Goal: Navigation & Orientation: Find specific page/section

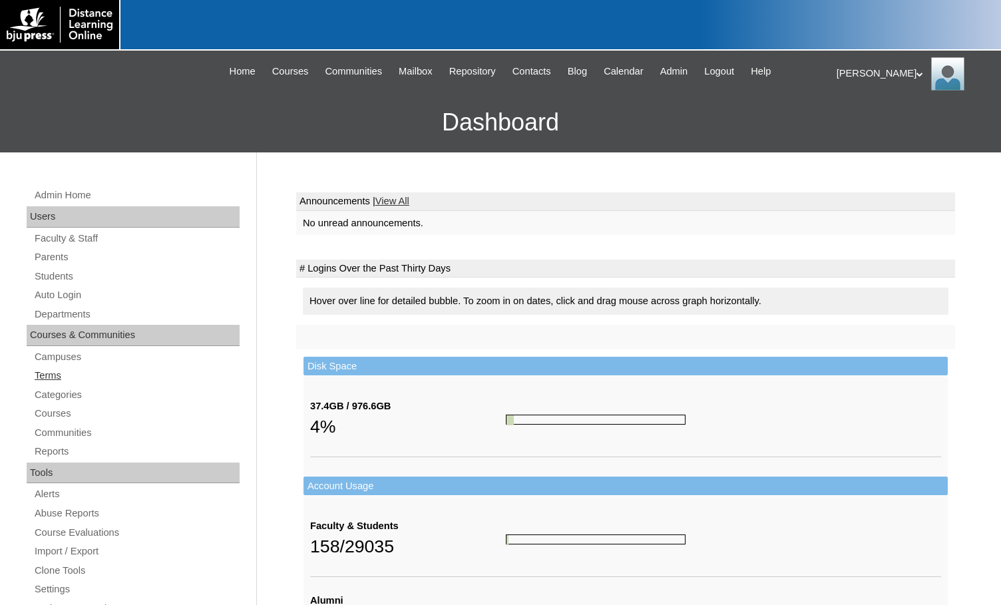
click at [65, 375] on link "Terms" at bounding box center [136, 375] width 206 height 17
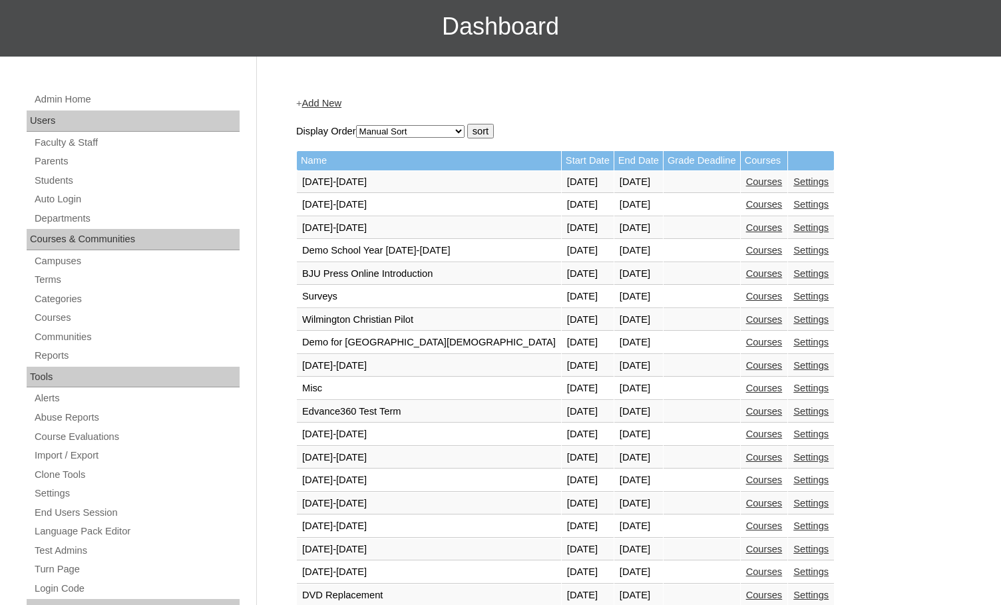
scroll to position [399, 0]
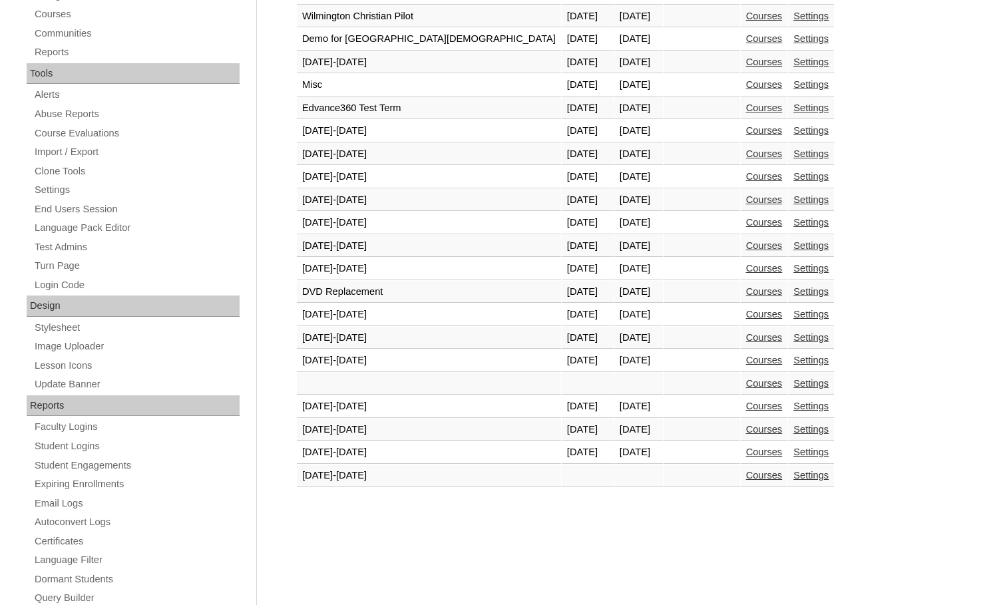
click at [746, 453] on link "Courses" at bounding box center [764, 452] width 37 height 11
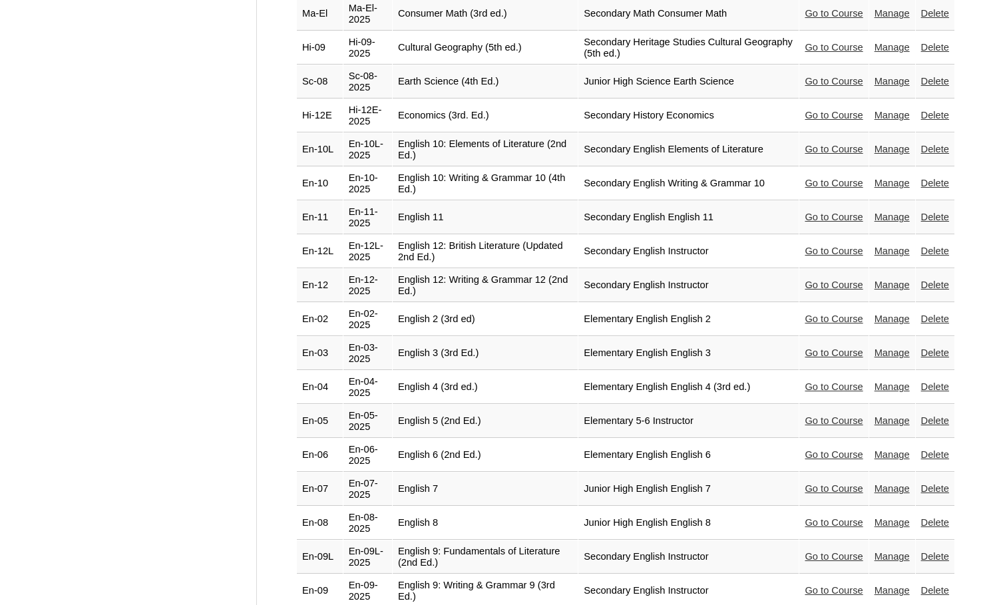
scroll to position [1131, 0]
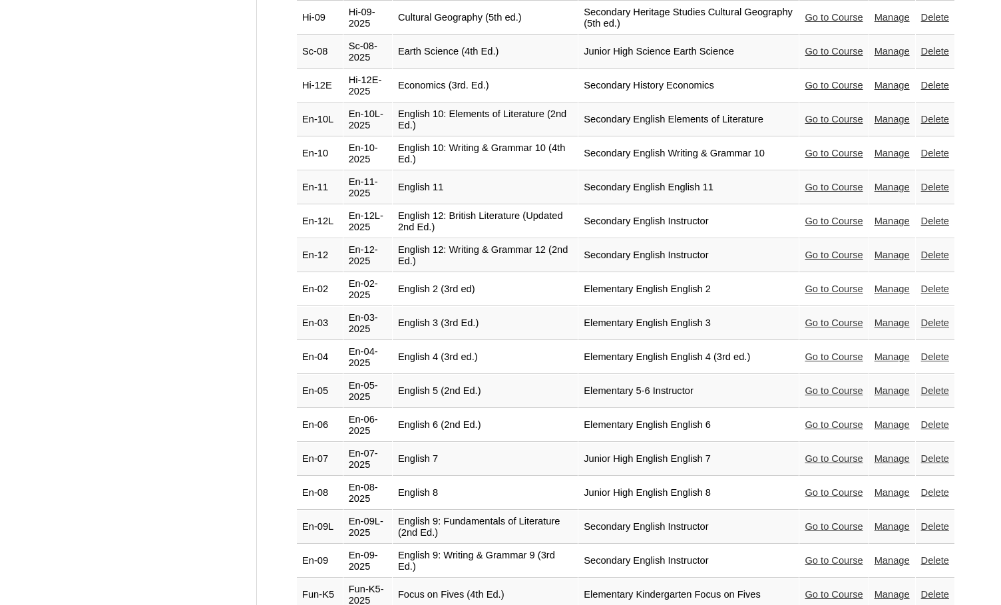
click at [819, 487] on link "Go to Course" at bounding box center [834, 492] width 58 height 11
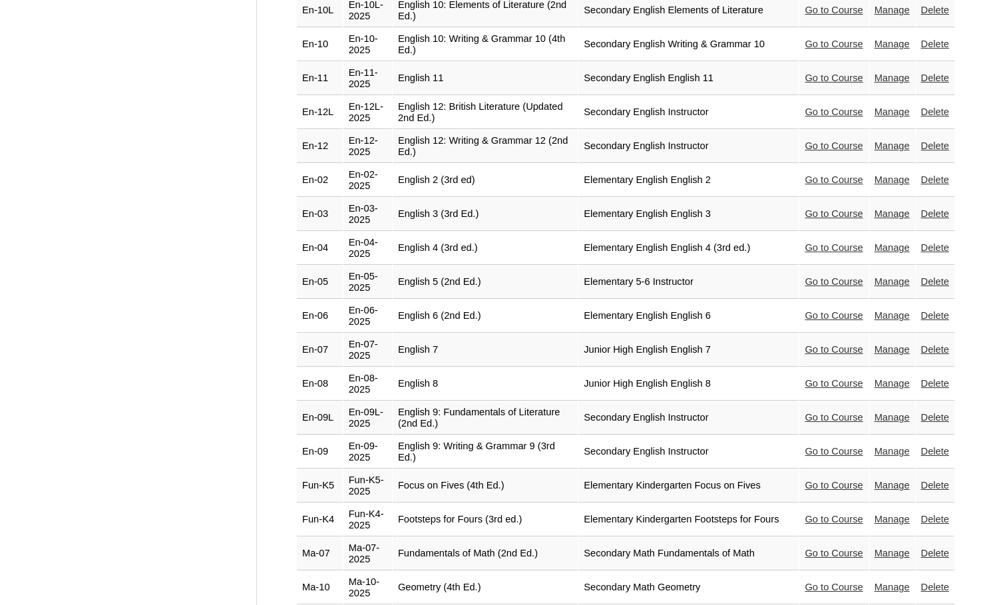
scroll to position [1264, 0]
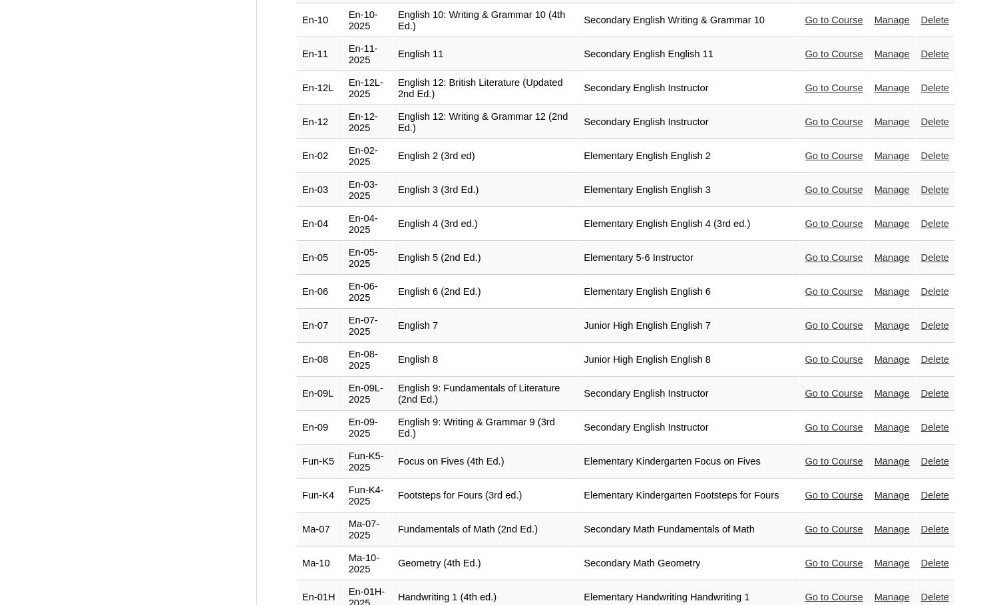
click at [818, 388] on link "Go to Course" at bounding box center [834, 393] width 58 height 11
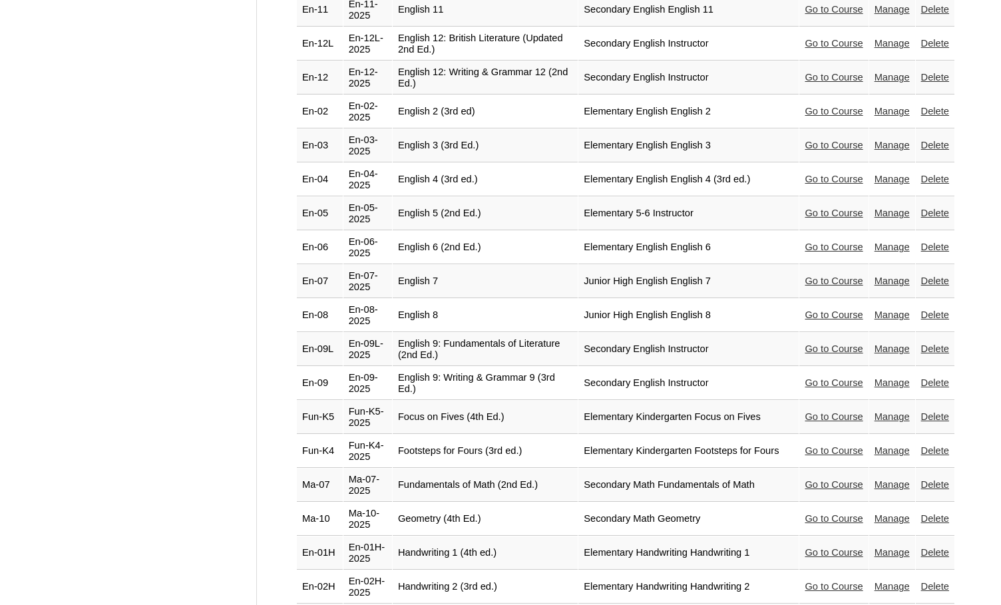
scroll to position [1331, 0]
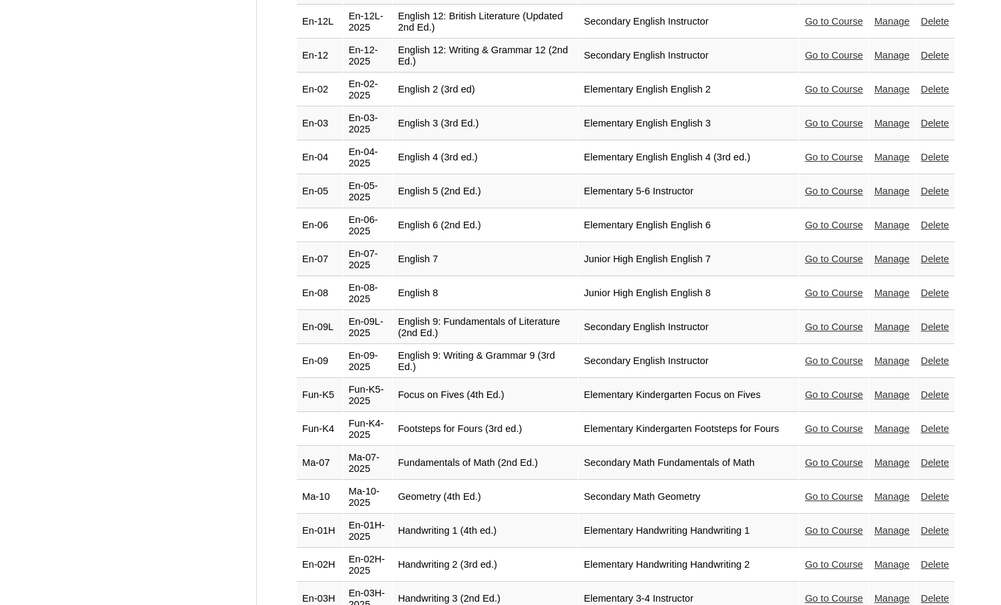
click at [805, 355] on link "Go to Course" at bounding box center [834, 360] width 58 height 11
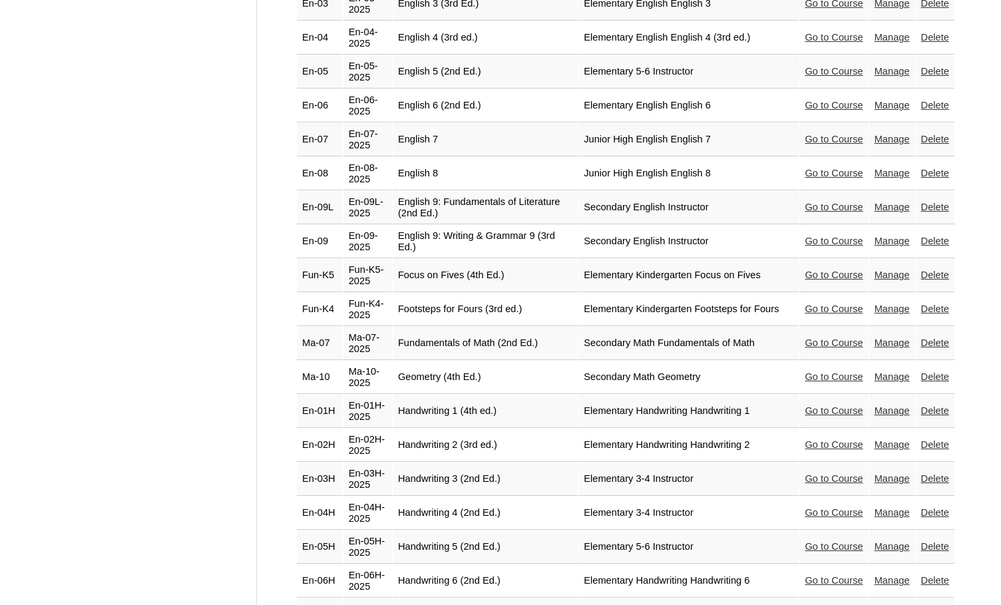
scroll to position [1464, 0]
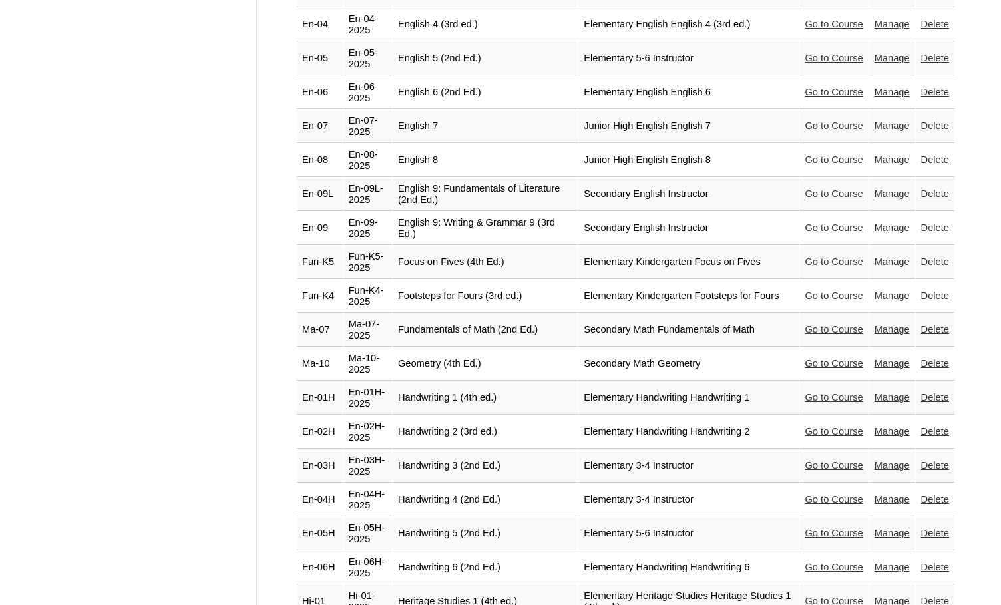
click at [810, 324] on link "Go to Course" at bounding box center [834, 329] width 58 height 11
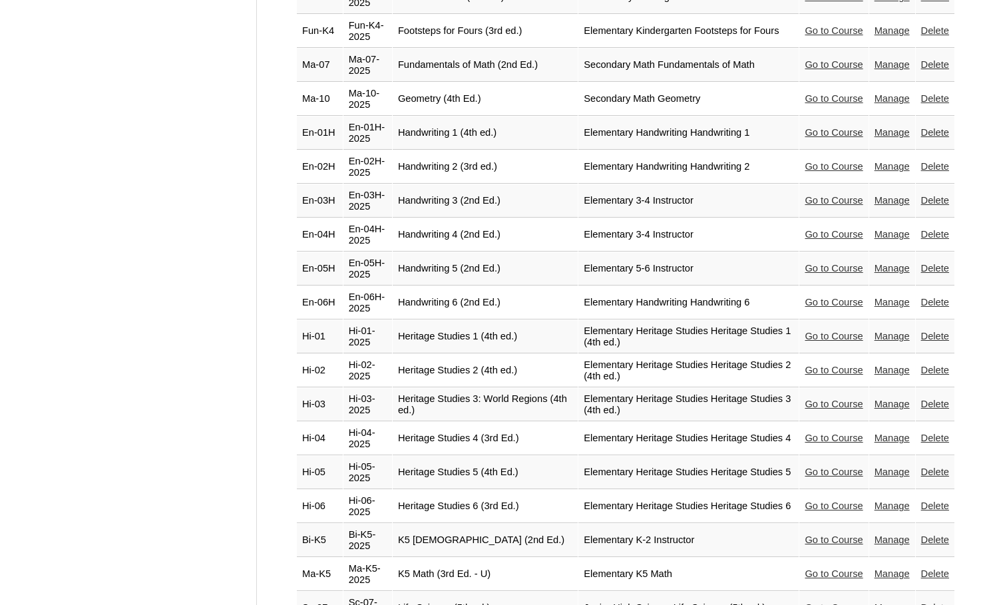
scroll to position [1797, 0]
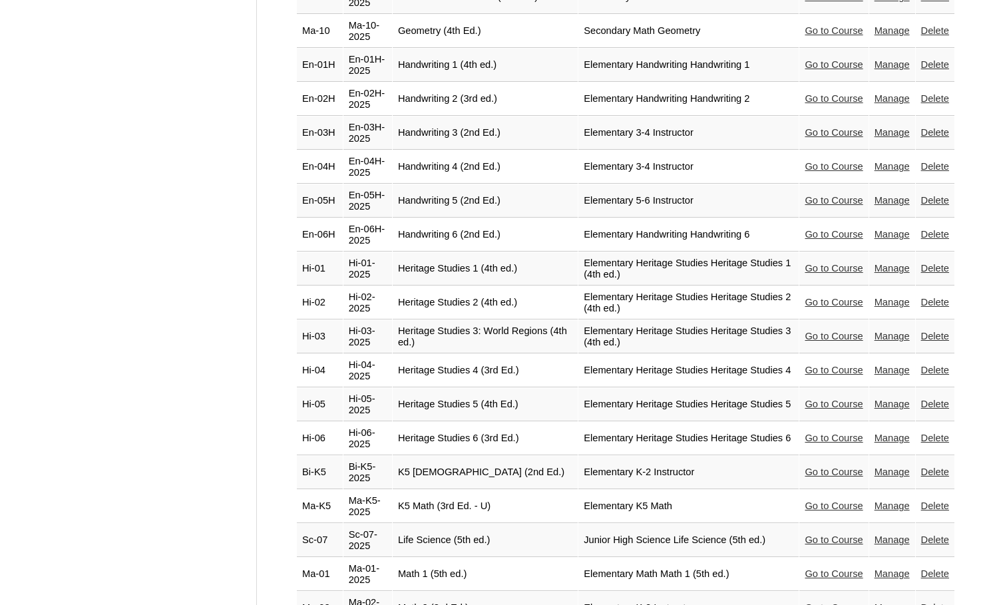
click at [831, 399] on link "Go to Course" at bounding box center [834, 404] width 58 height 11
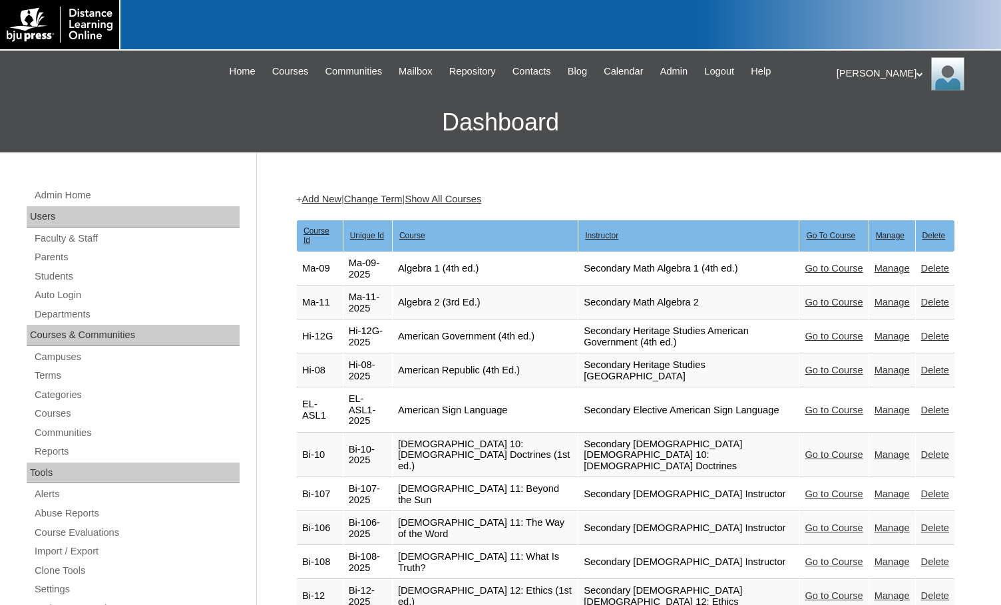
scroll to position [1797, 0]
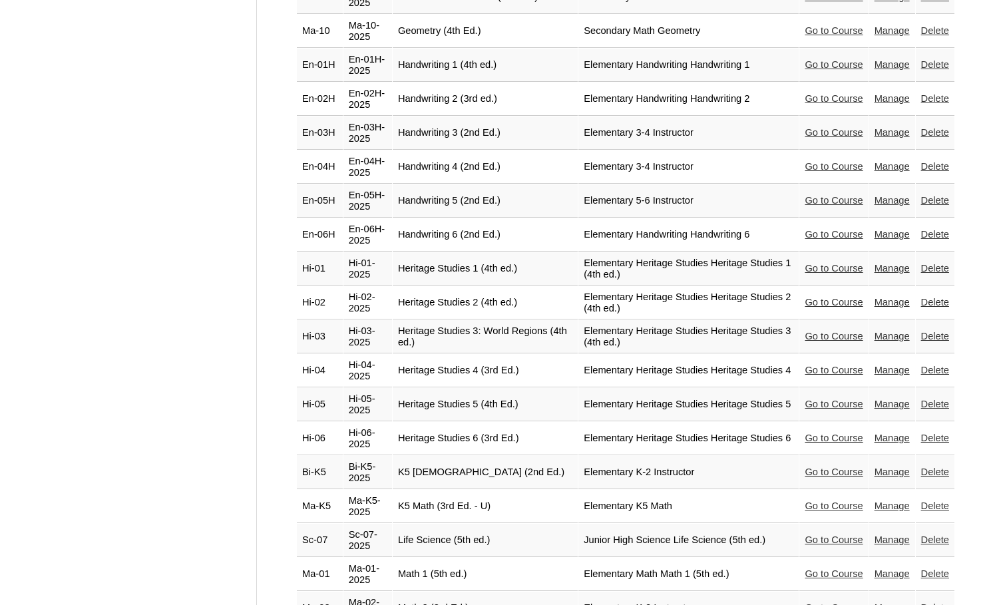
click at [819, 433] on link "Go to Course" at bounding box center [834, 438] width 58 height 11
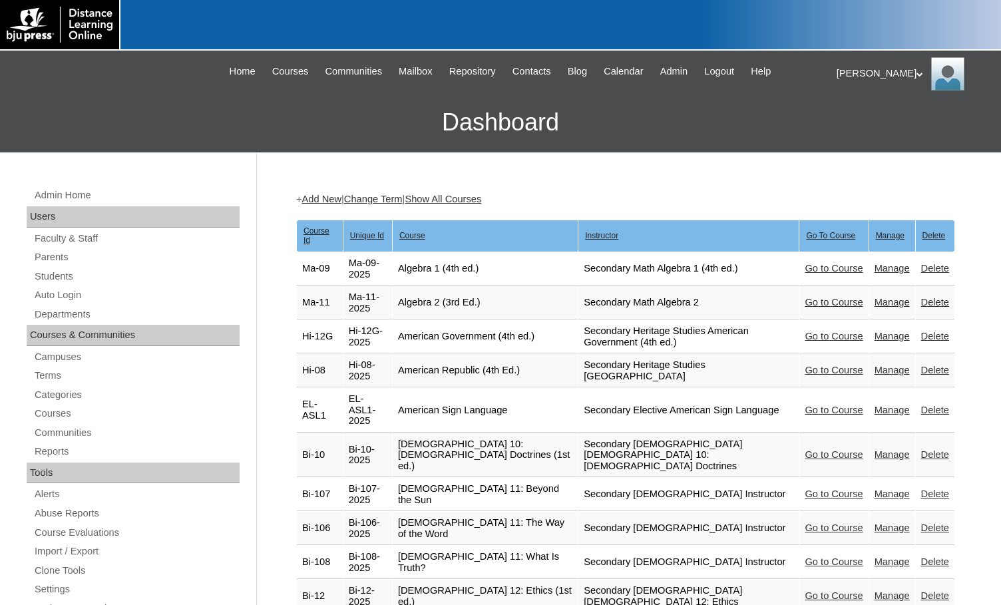
scroll to position [1797, 0]
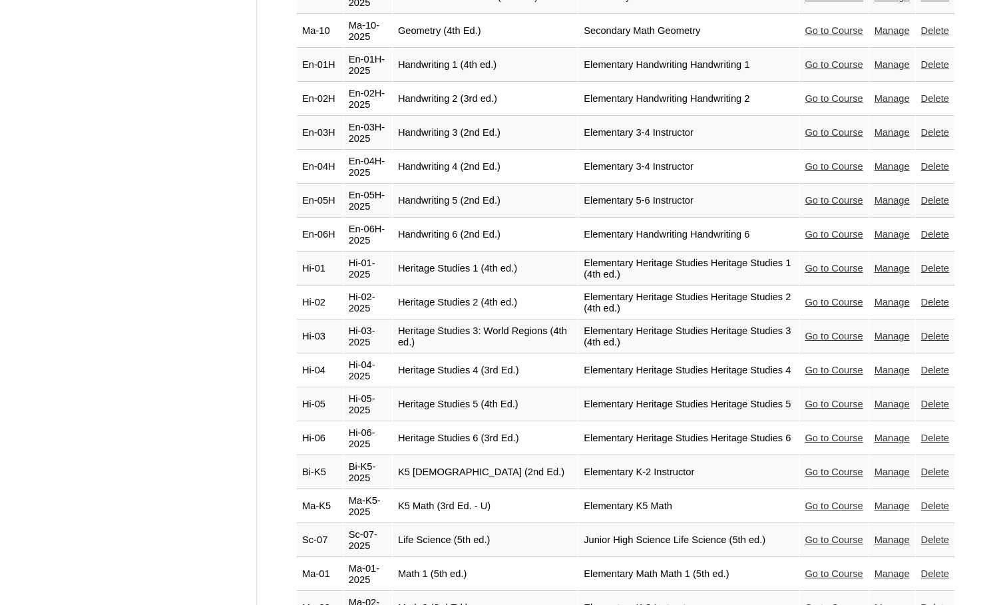
click at [820, 534] on link "Go to Course" at bounding box center [834, 539] width 58 height 11
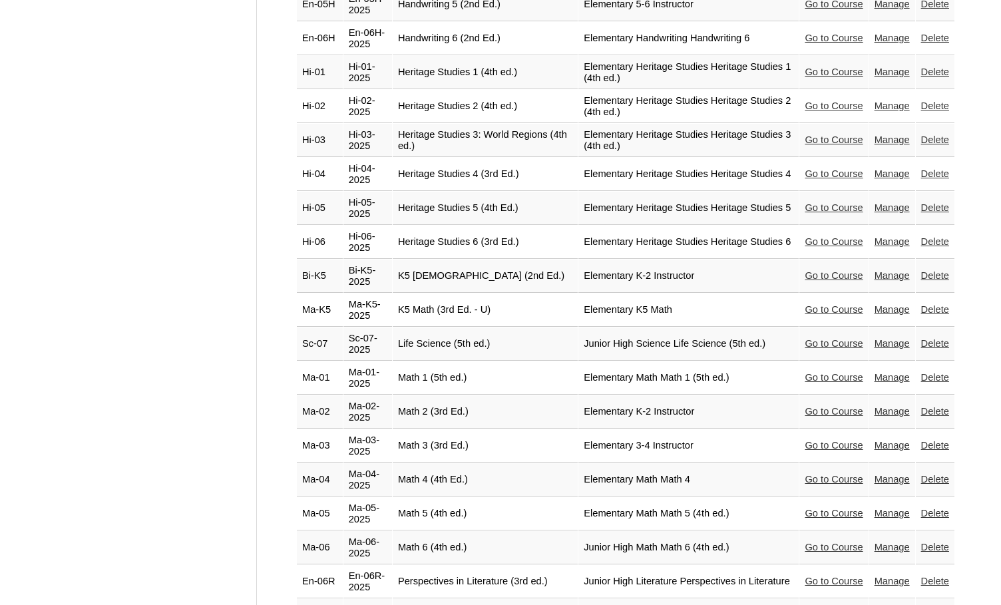
scroll to position [2063, 0]
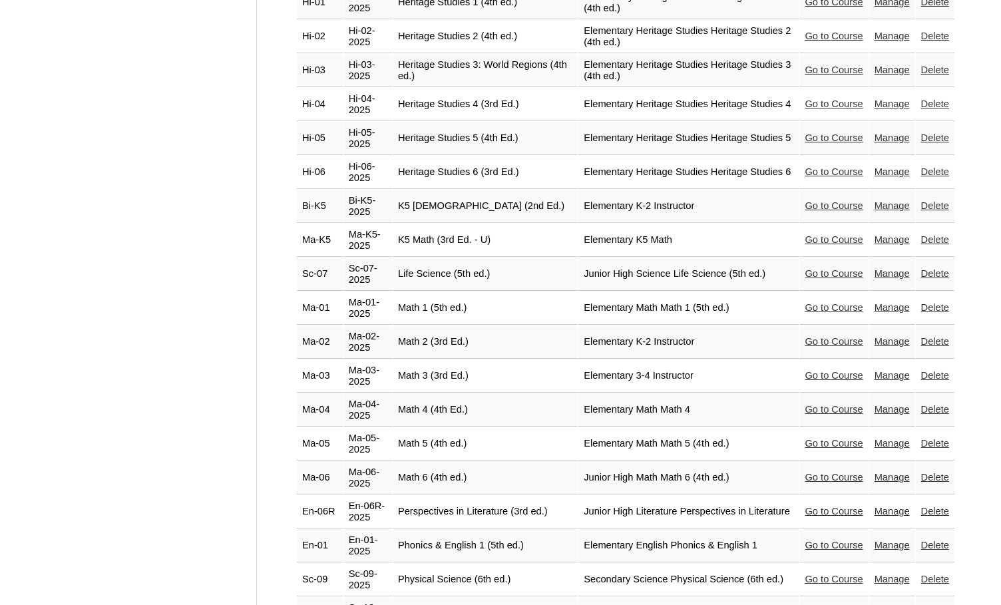
click at [817, 438] on link "Go to Course" at bounding box center [834, 443] width 58 height 11
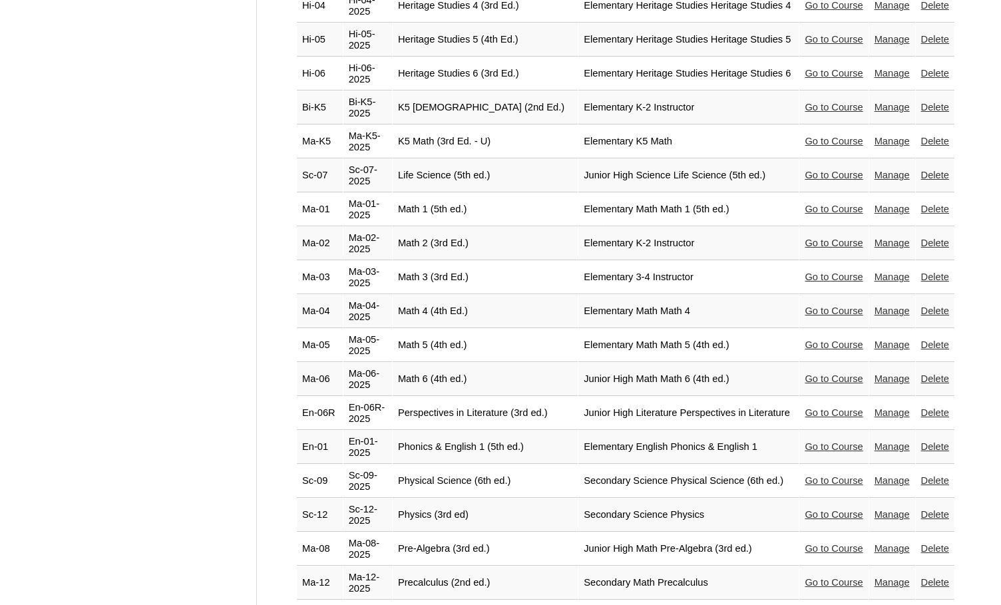
scroll to position [2196, 0]
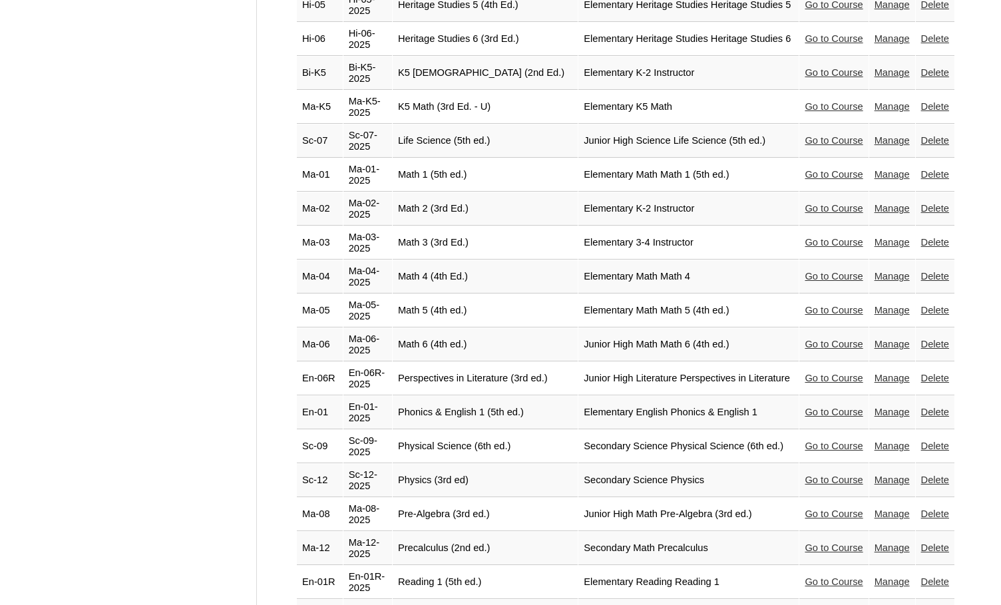
click at [811, 339] on link "Go to Course" at bounding box center [834, 344] width 58 height 11
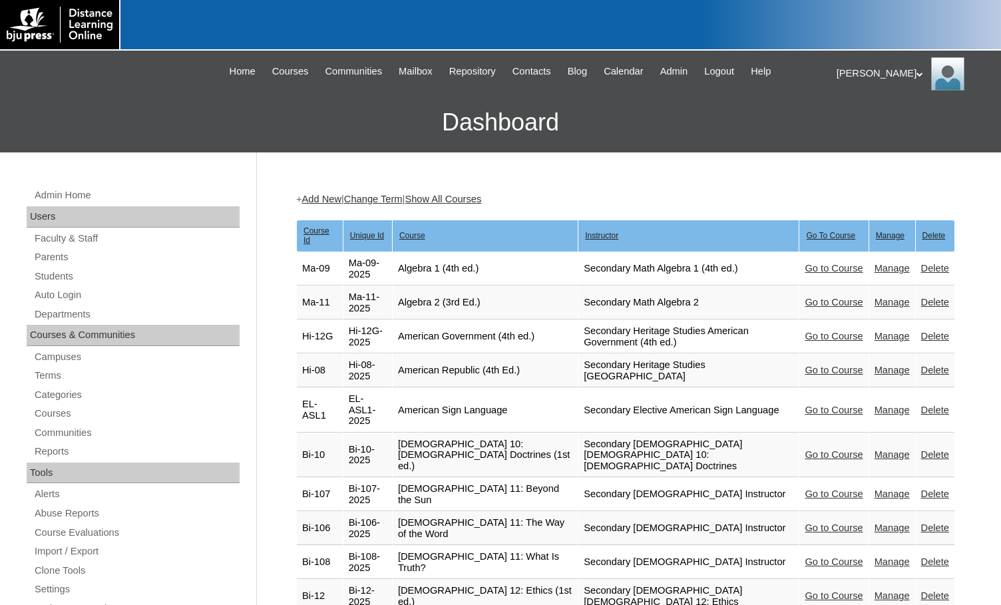
scroll to position [2196, 0]
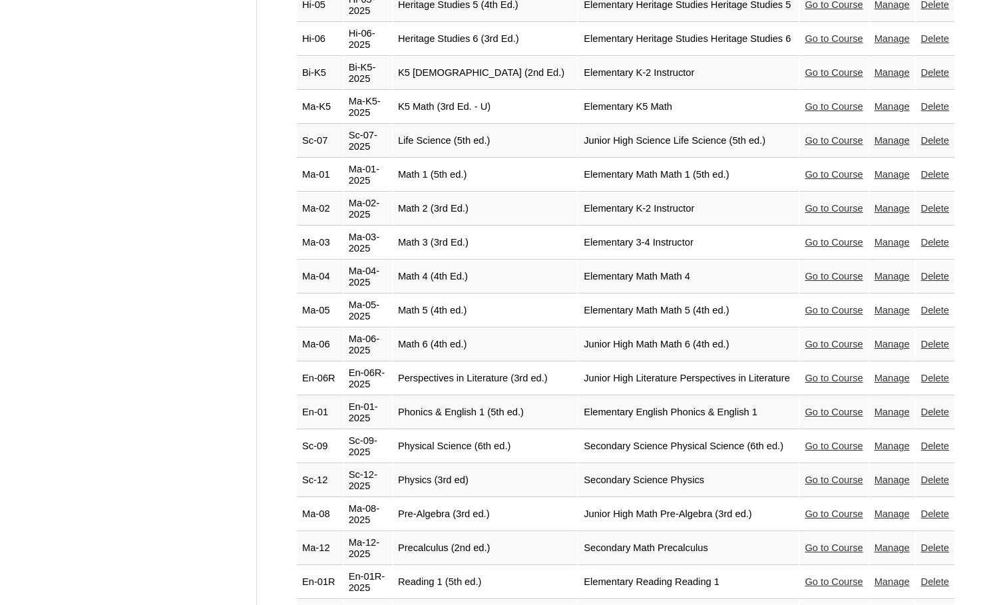
click at [819, 373] on link "Go to Course" at bounding box center [834, 378] width 58 height 11
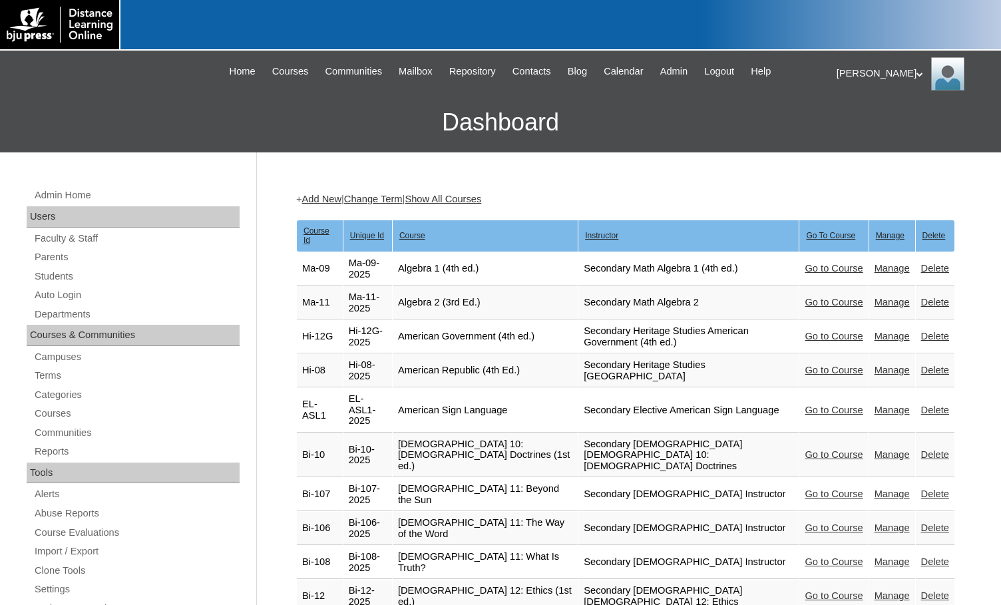
scroll to position [2196, 0]
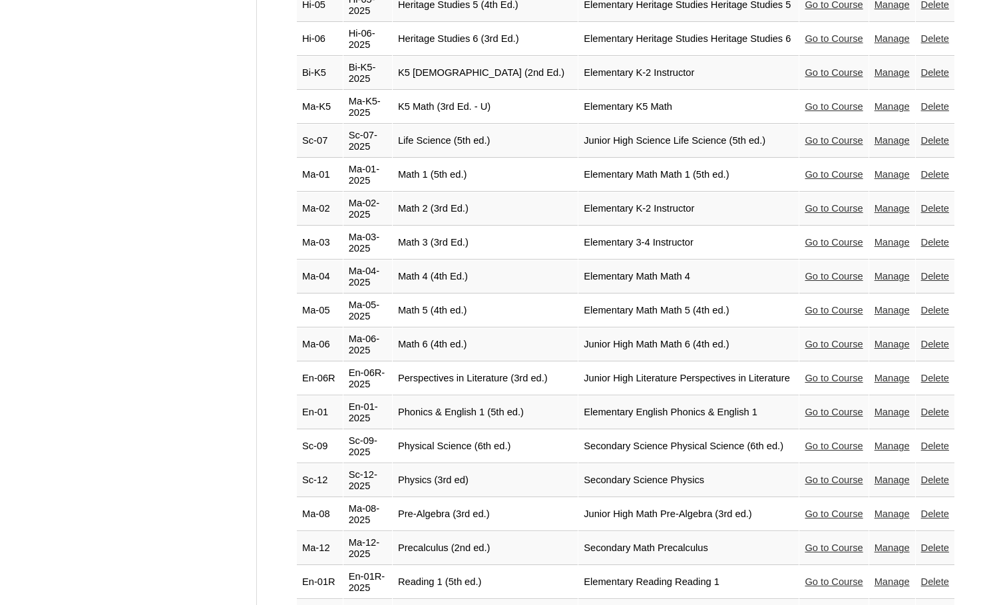
click at [823, 441] on link "Go to Course" at bounding box center [834, 446] width 58 height 11
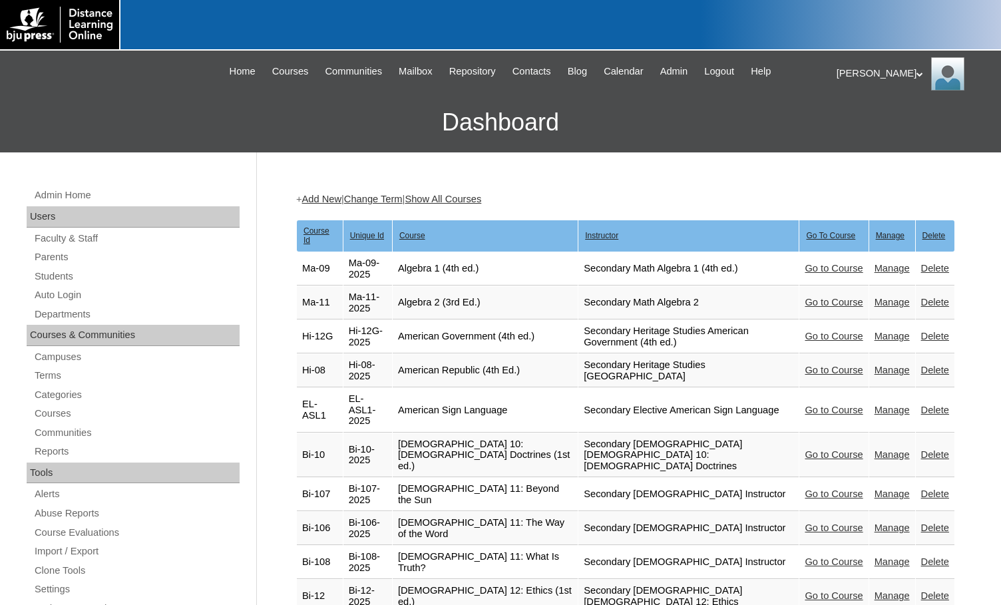
scroll to position [2196, 0]
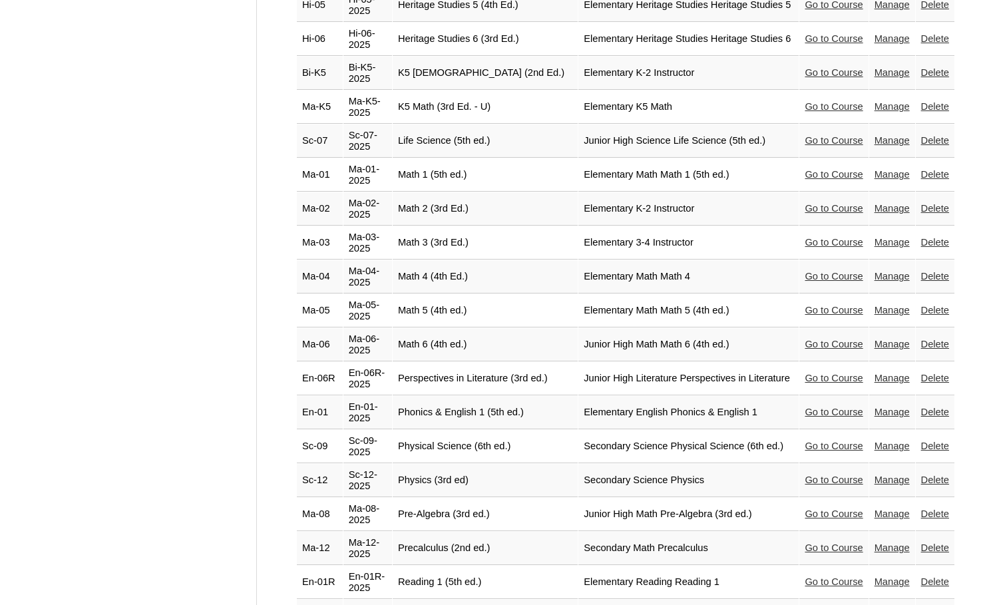
click at [809, 474] on link "Go to Course" at bounding box center [834, 479] width 58 height 11
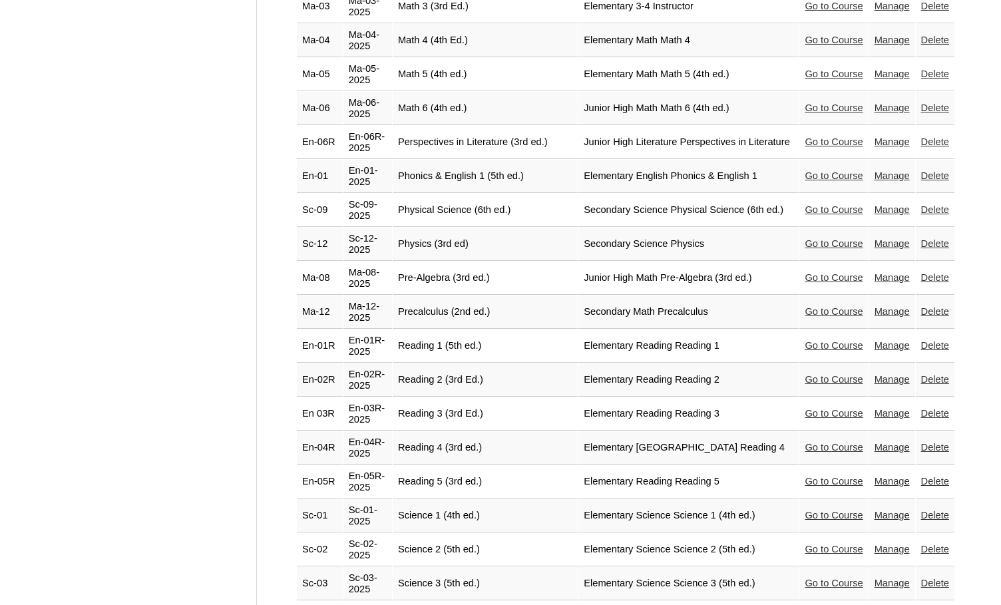
scroll to position [2462, 0]
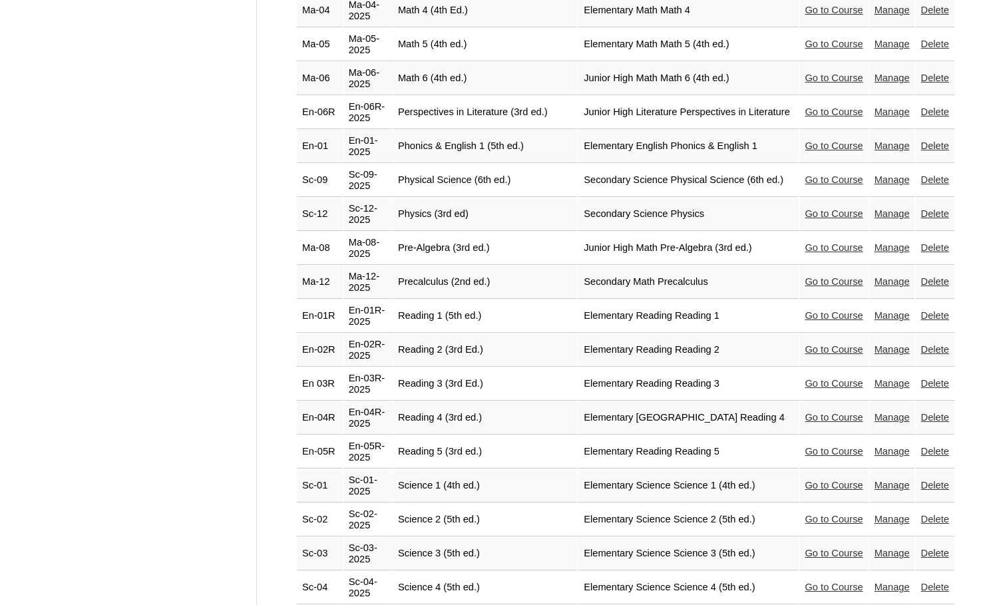
click at [805, 276] on link "Go to Course" at bounding box center [834, 281] width 58 height 11
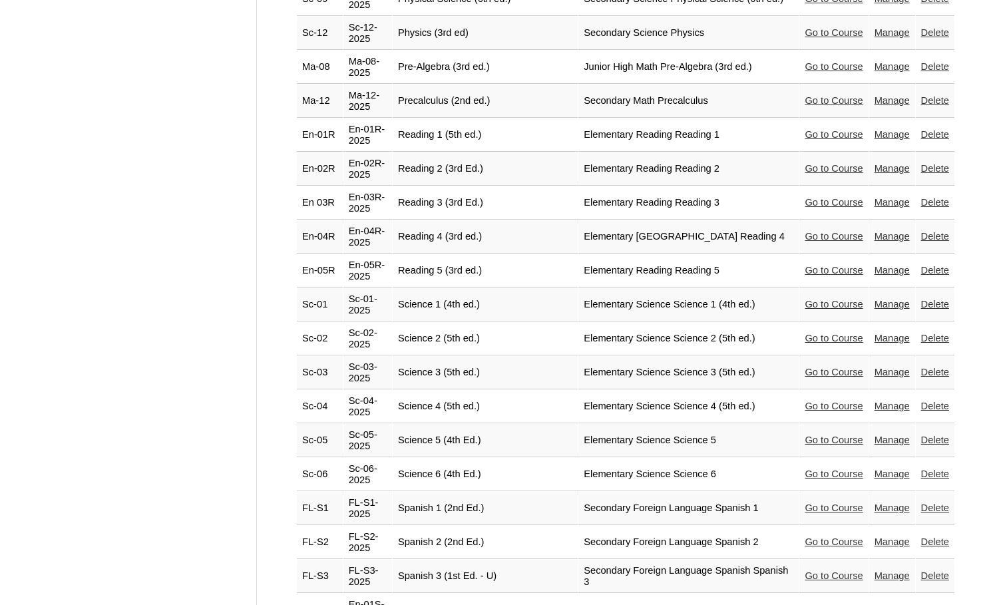
scroll to position [2662, 0]
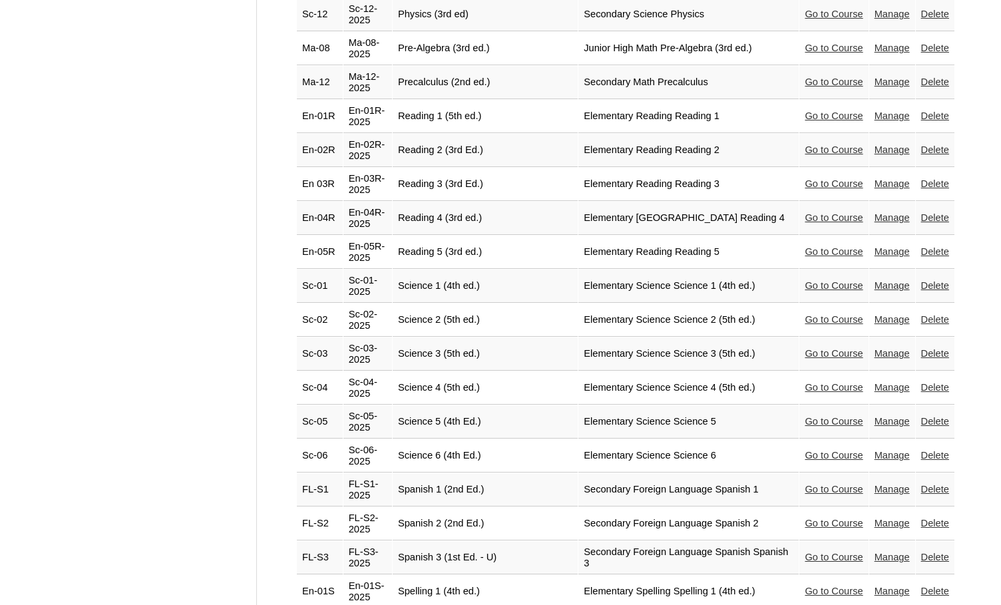
click at [805, 246] on link "Go to Course" at bounding box center [834, 251] width 58 height 11
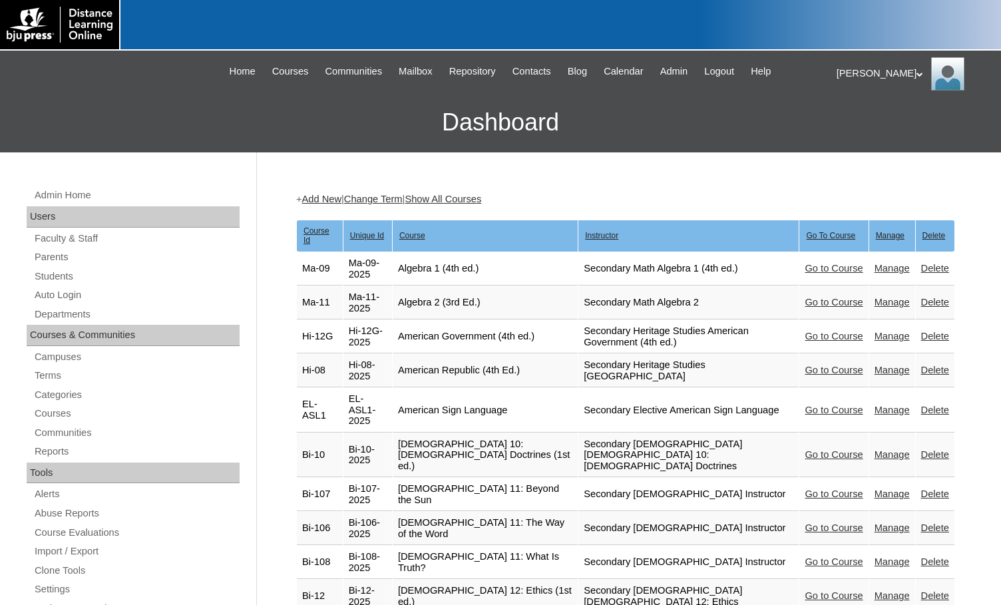
scroll to position [2662, 0]
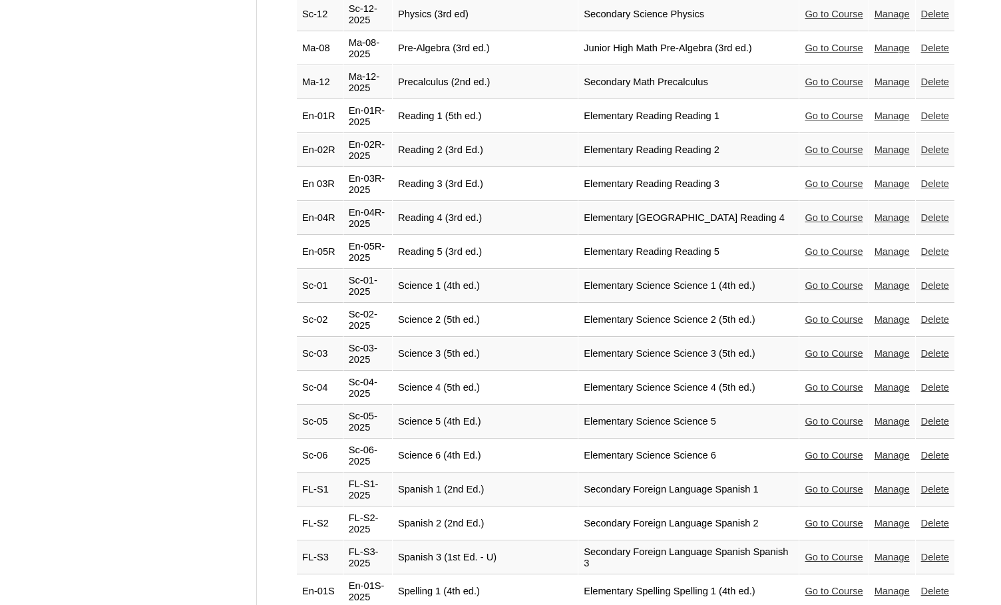
click at [813, 450] on link "Go to Course" at bounding box center [834, 455] width 58 height 11
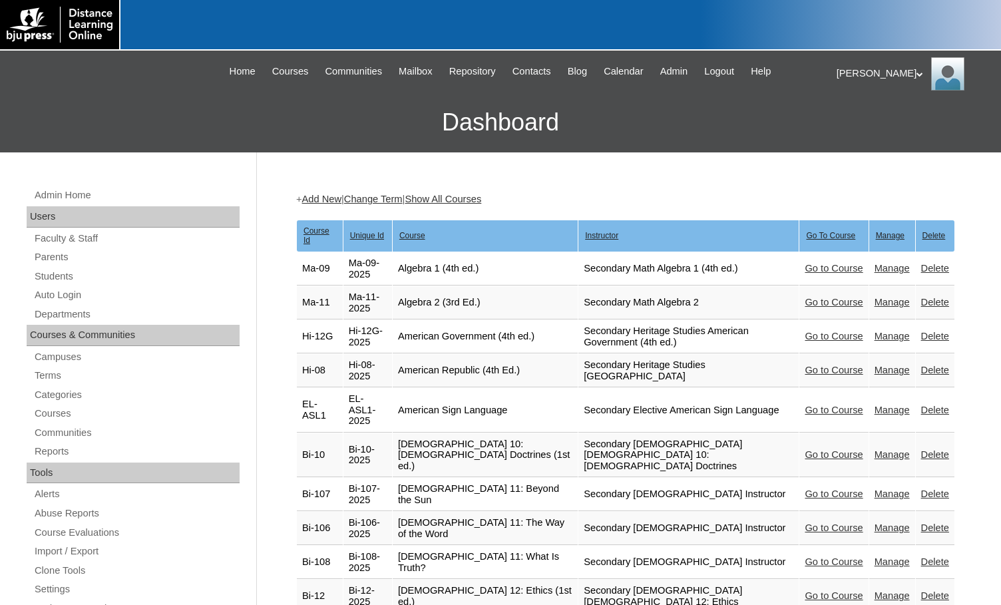
scroll to position [2662, 0]
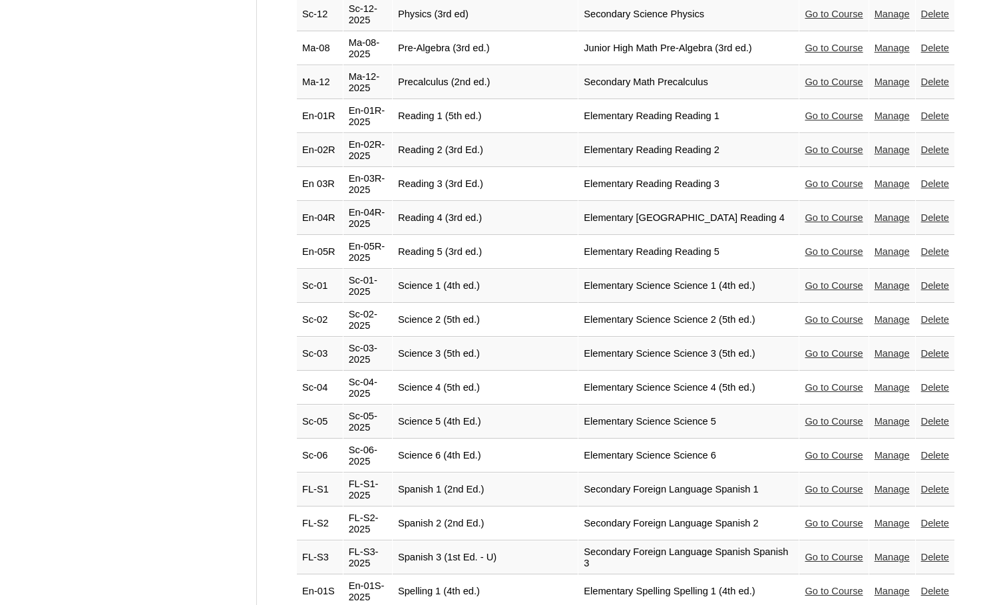
click at [805, 484] on link "Go to Course" at bounding box center [834, 489] width 58 height 11
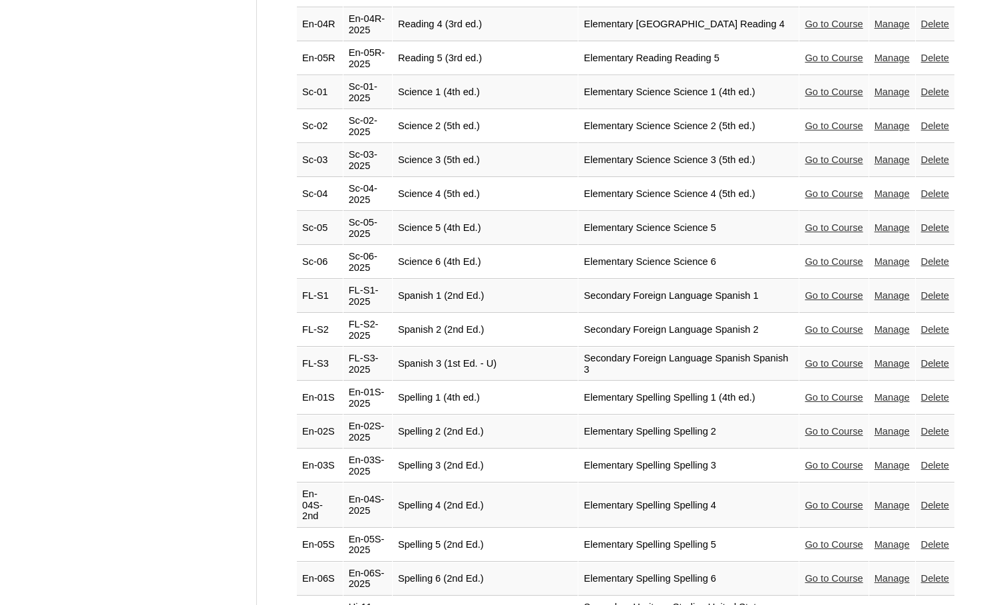
scroll to position [2888, 0]
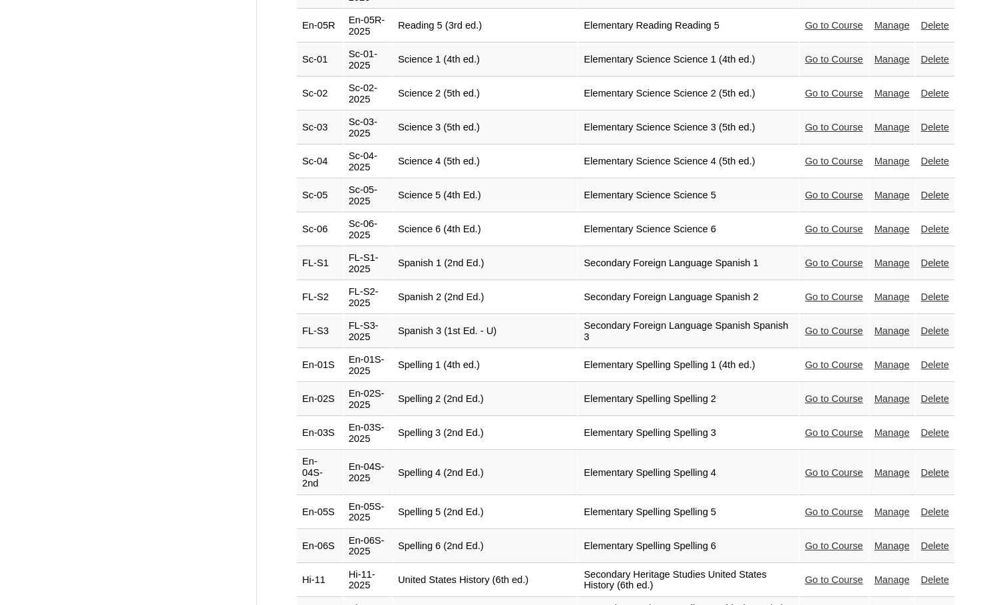
click at [805, 325] on link "Go to Course" at bounding box center [834, 330] width 58 height 11
